Goal: Share content: Share content

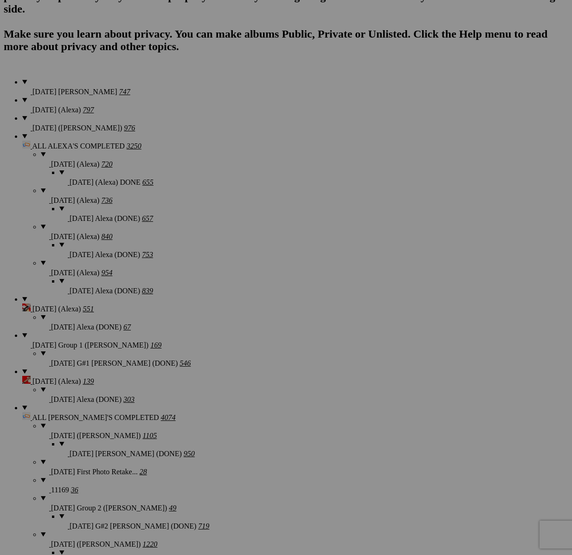
scroll to position [1007, 0]
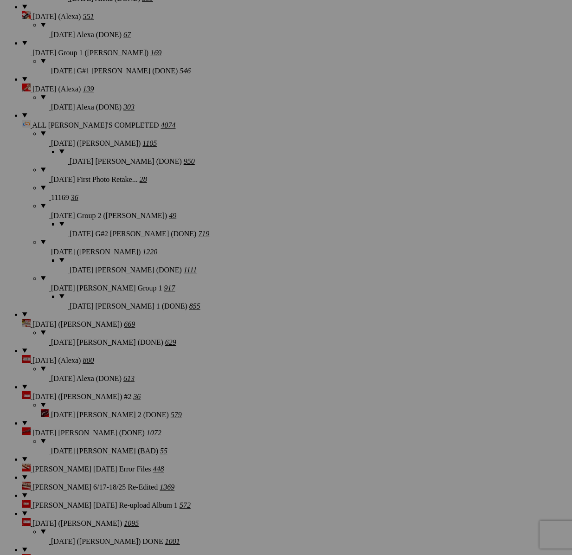
type textarea "<!-- [DOMAIN_NAME] image hosting. HTML Bulk Share code Starts Here --> <div sty…"
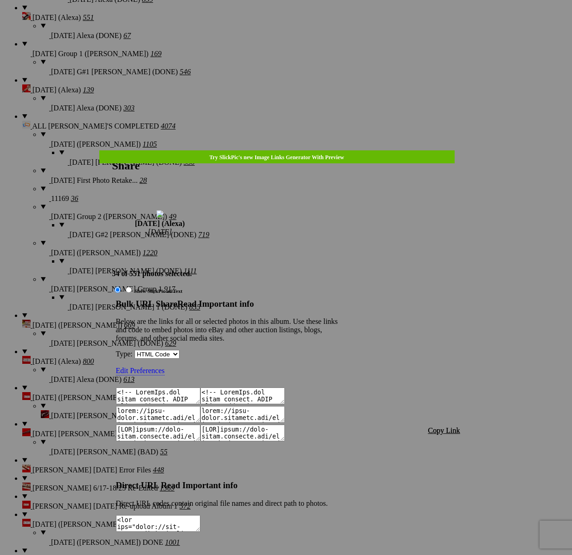
click at [442, 426] on span "Copy Link" at bounding box center [444, 430] width 32 height 8
click at [286, 22] on div at bounding box center [286, 277] width 572 height 555
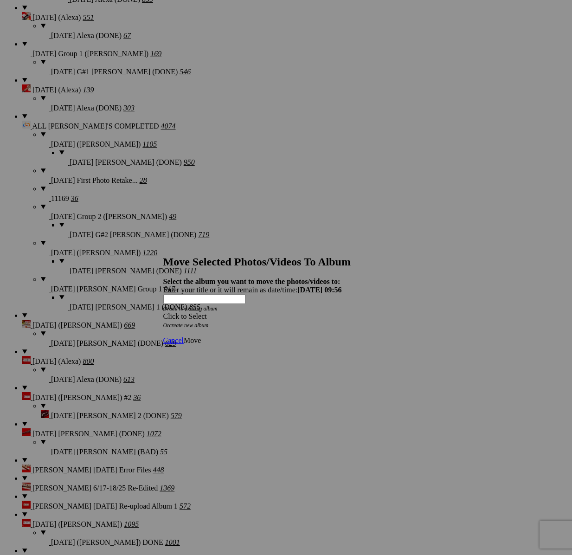
drag, startPoint x: 345, startPoint y: 283, endPoint x: 313, endPoint y: 300, distance: 36.3
click at [163, 312] on span at bounding box center [163, 316] width 0 height 8
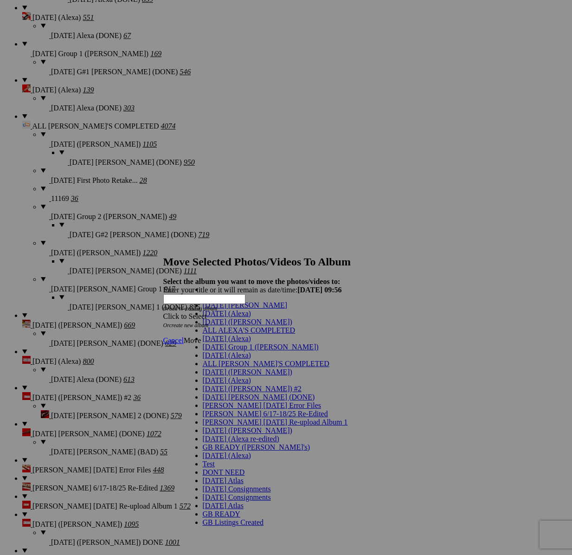
click at [205, 342] on span "[DATE] (Alexa)" at bounding box center [227, 338] width 48 height 8
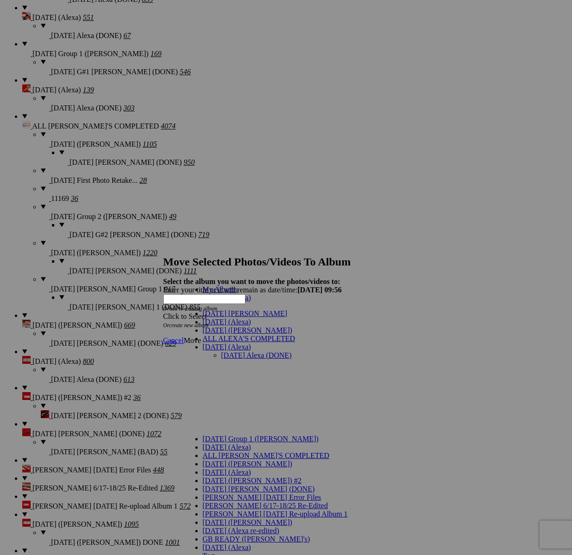
drag, startPoint x: 237, startPoint y: 324, endPoint x: 345, endPoint y: 327, distance: 108.1
click at [237, 351] on link "[DATE] Alexa (DONE)" at bounding box center [256, 355] width 70 height 8
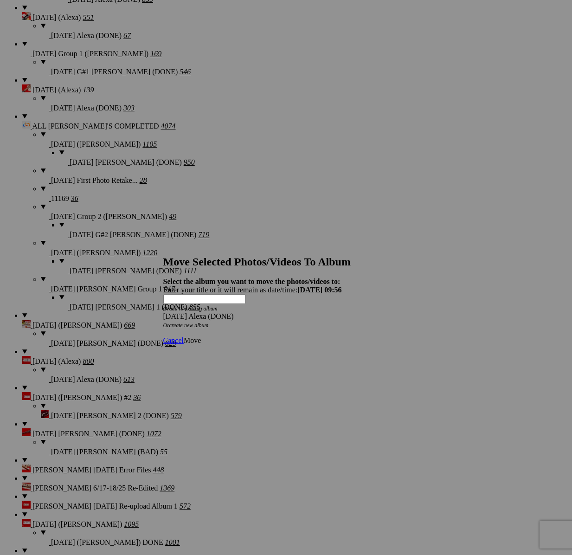
click at [201, 336] on span "Move" at bounding box center [192, 340] width 17 height 8
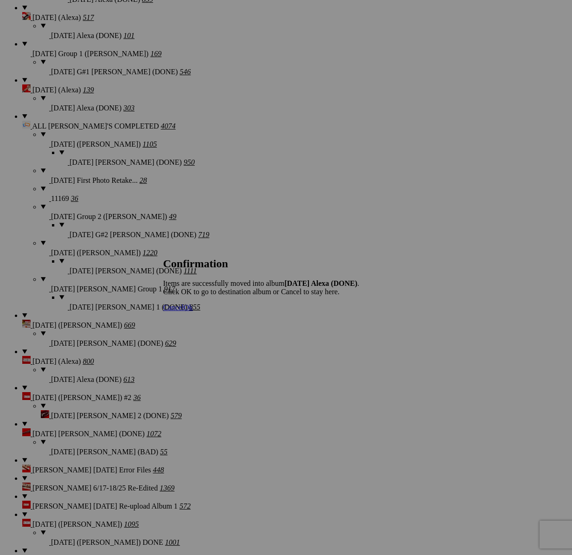
drag, startPoint x: 374, startPoint y: 319, endPoint x: 377, endPoint y: 300, distance: 18.7
click at [184, 311] on span "Cancel" at bounding box center [173, 307] width 20 height 8
